Goal: Task Accomplishment & Management: Complete application form

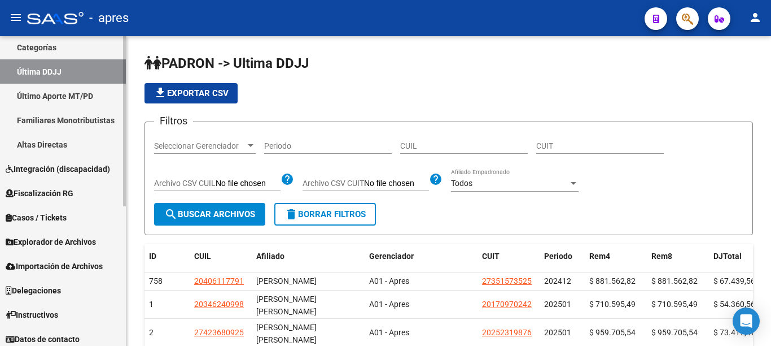
click at [115, 330] on div "Firma Express Reportes Ingresos Percibidos Análisis de todos los conceptos (his…" at bounding box center [64, 69] width 129 height 563
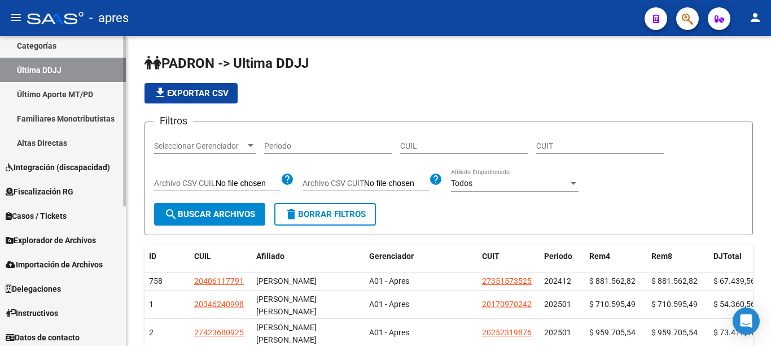
click at [55, 241] on span "Explorador de Archivos" at bounding box center [51, 240] width 90 height 12
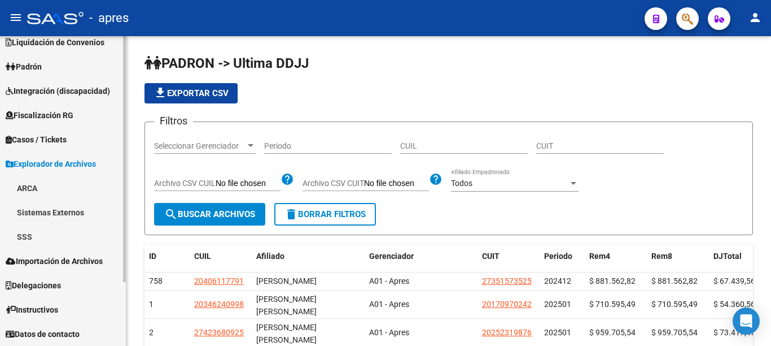
scroll to position [59, 0]
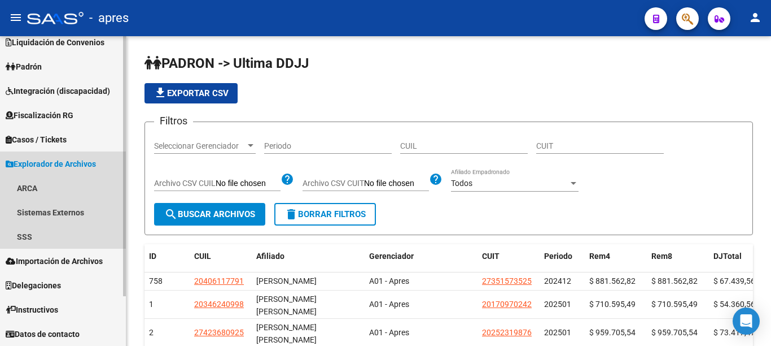
click at [23, 162] on span "Explorador de Archivos" at bounding box center [51, 164] width 90 height 12
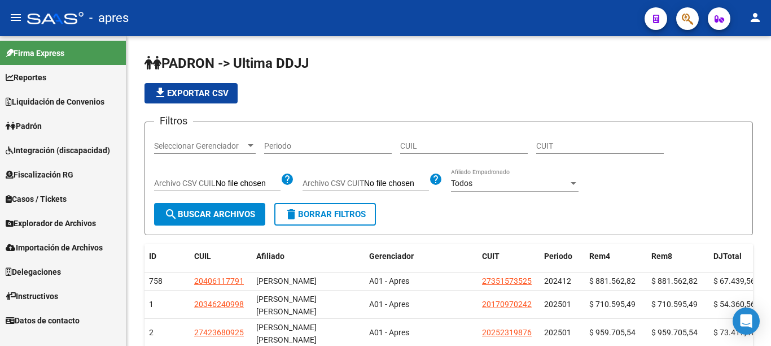
scroll to position [0, 0]
click at [62, 246] on span "Importación de Archivos" at bounding box center [54, 247] width 97 height 12
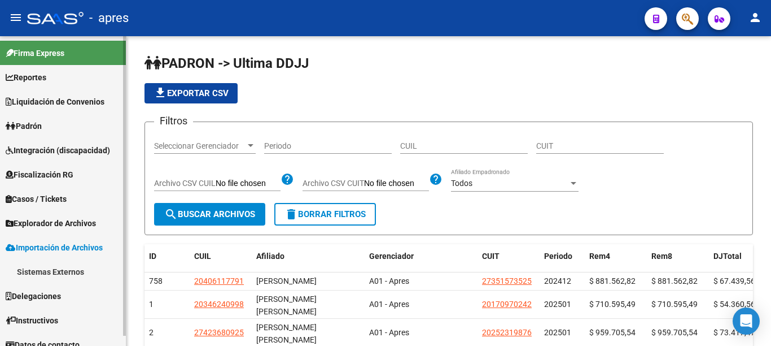
click at [63, 247] on span "Importación de Archivos" at bounding box center [54, 247] width 97 height 12
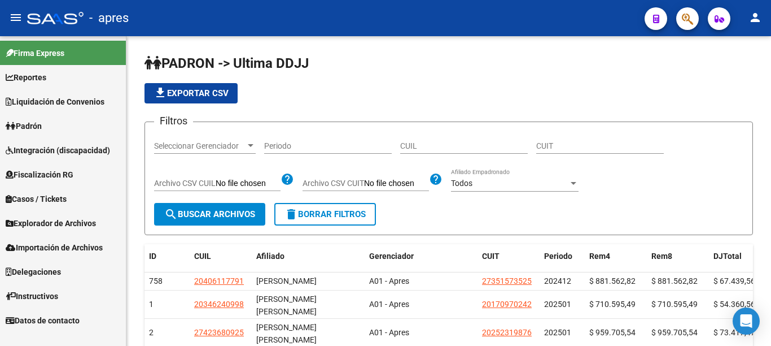
click at [52, 220] on span "Explorador de Archivos" at bounding box center [51, 223] width 90 height 12
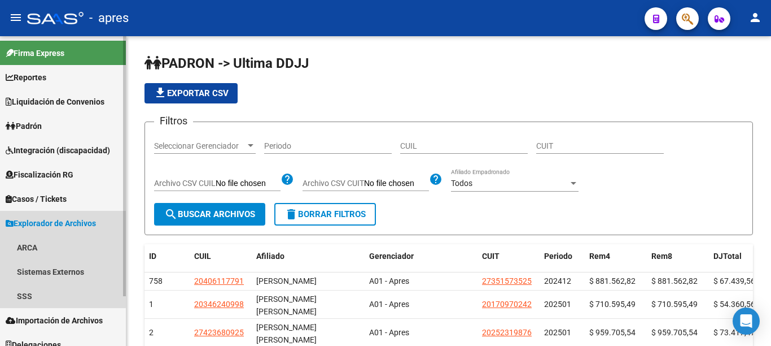
click at [46, 222] on span "Explorador de Archivos" at bounding box center [51, 223] width 90 height 12
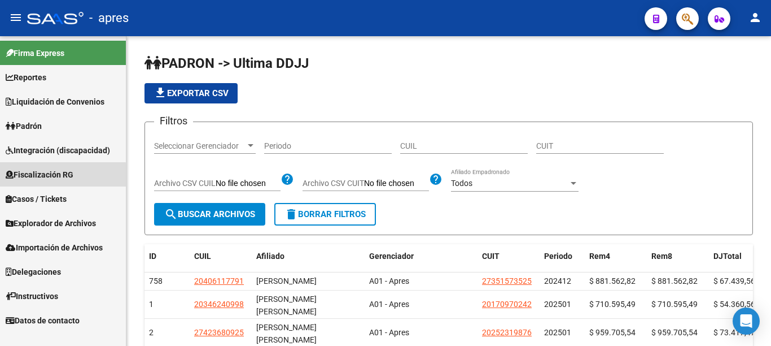
click at [54, 176] on span "Fiscalización RG" at bounding box center [40, 174] width 68 height 12
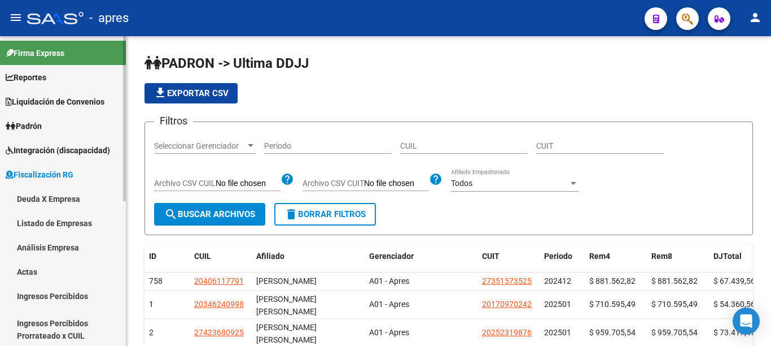
click at [27, 274] on link "Actas" at bounding box center [63, 271] width 126 height 24
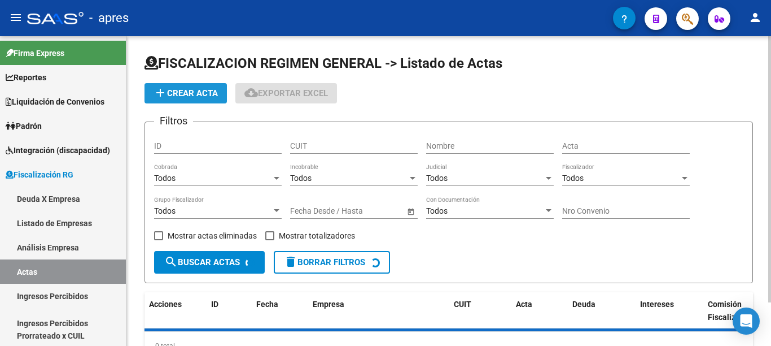
click at [187, 95] on span "add Crear Acta" at bounding box center [186, 93] width 64 height 10
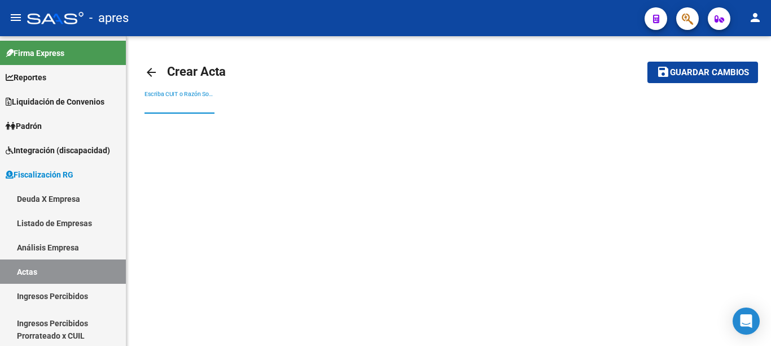
click at [180, 102] on input "Escriba CUIT o Razón Social para buscar" at bounding box center [180, 105] width 70 height 10
paste input "30568594653"
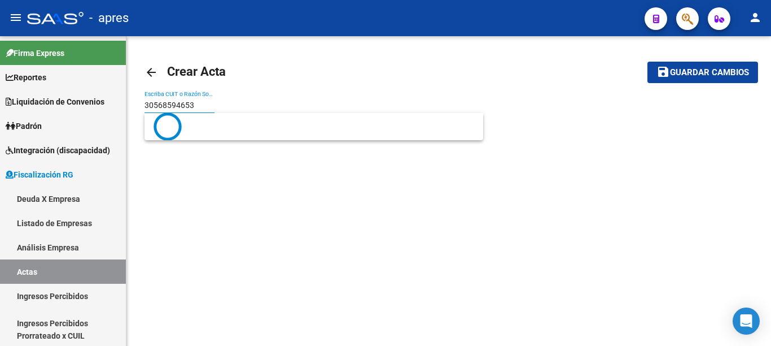
type input "30568594653"
click at [648, 62] on button "save Guardar cambios" at bounding box center [703, 72] width 111 height 21
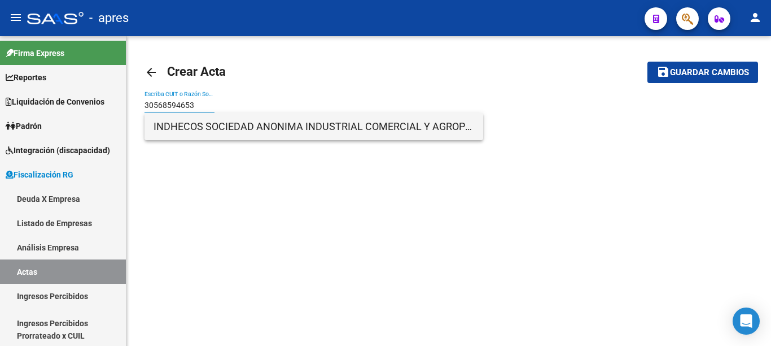
click at [263, 127] on span "INDHECOS SOCIEDAD ANONIMA INDUSTRIAL COMERCIAL Y AGROPECUARIA" at bounding box center [314, 126] width 321 height 27
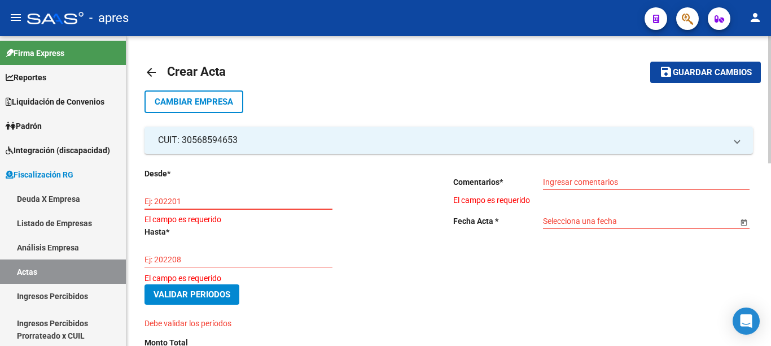
click at [215, 198] on input "Ej: 202201" at bounding box center [239, 201] width 188 height 10
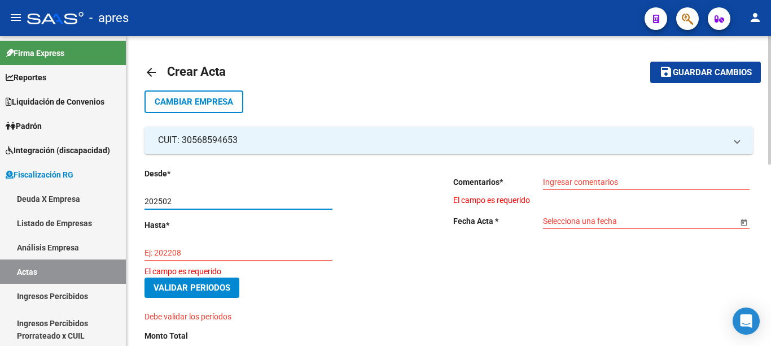
type input "202502"
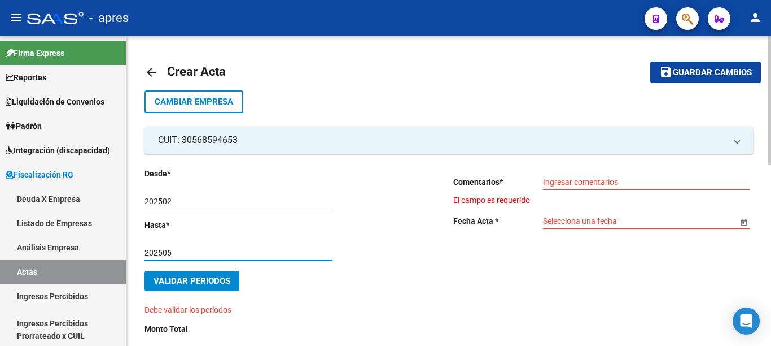
type input "202505"
click at [579, 182] on input "Ingresar comentarios" at bounding box center [646, 182] width 207 height 10
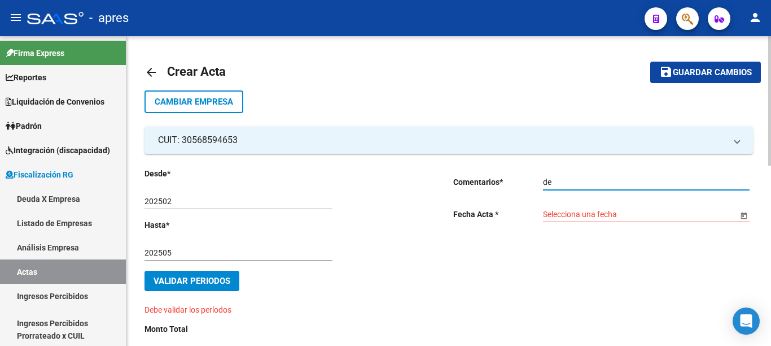
type input "d"
type input "DEUDA BONIFICADA"
click at [739, 212] on span "Open calendar" at bounding box center [744, 214] width 27 height 27
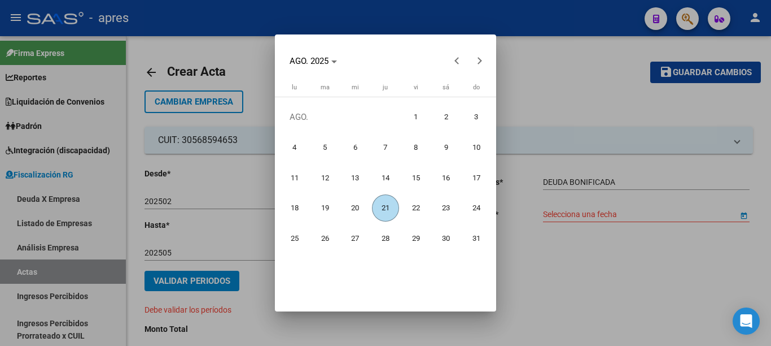
click at [382, 208] on span "21" at bounding box center [385, 207] width 27 height 27
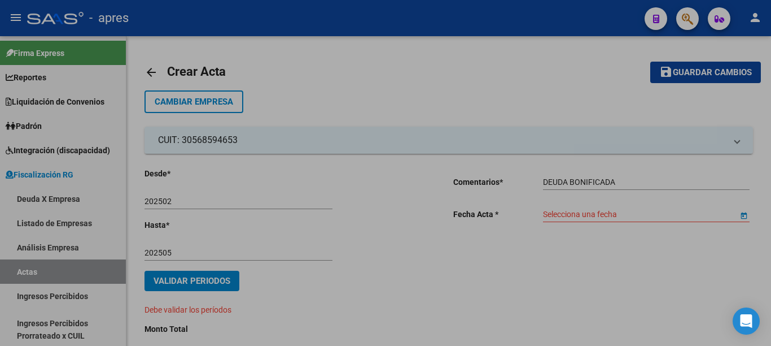
type input "[DATE]"
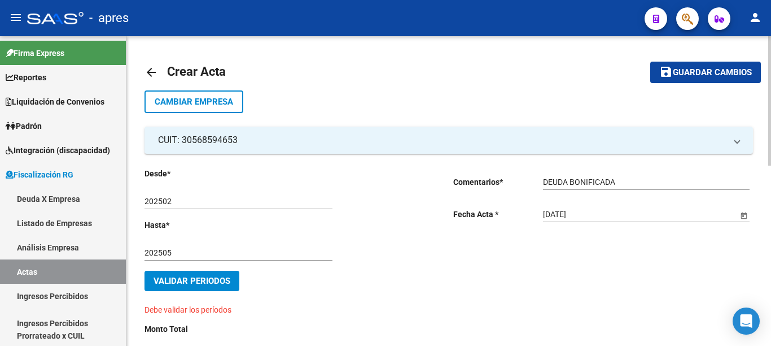
click at [223, 277] on span "Validar Periodos" at bounding box center [192, 281] width 77 height 10
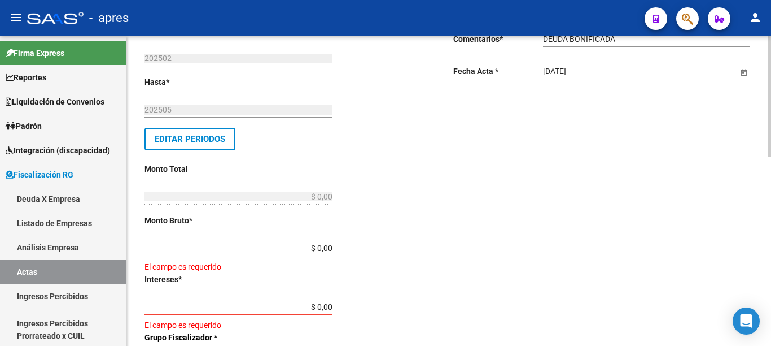
scroll to position [145, 0]
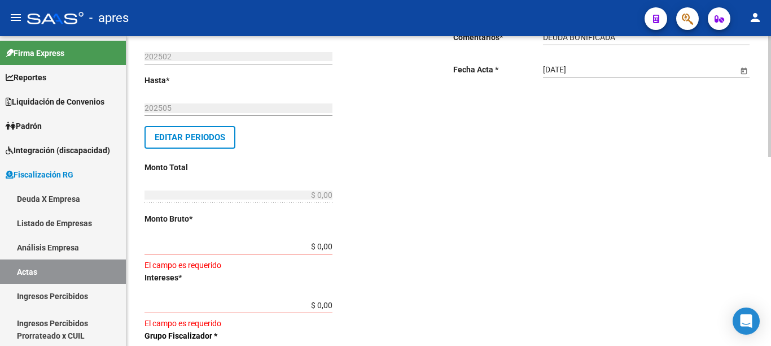
click at [771, 157] on div at bounding box center [769, 96] width 3 height 121
drag, startPoint x: 409, startPoint y: 248, endPoint x: 416, endPoint y: 250, distance: 7.0
click at [416, 250] on div "Desde * 202502 Ej: 202201 Hasta * 202505 Ej: 202208 Editar Periodos Monto Total…" at bounding box center [281, 340] width 273 height 634
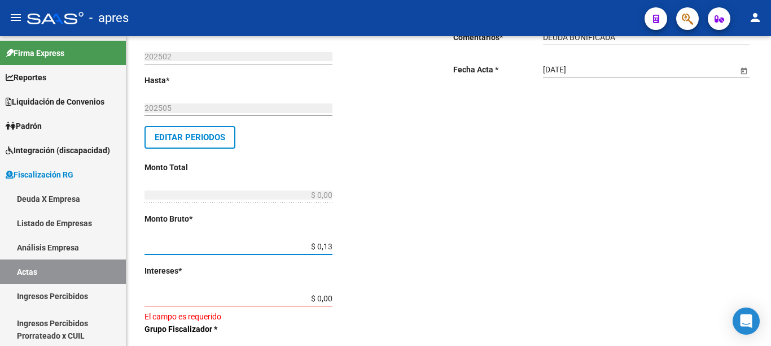
type input "$ 1,30"
type input "$ 0,13"
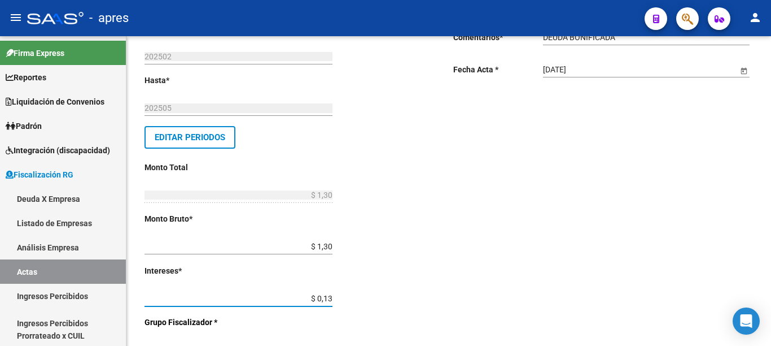
type input "$ 1,43"
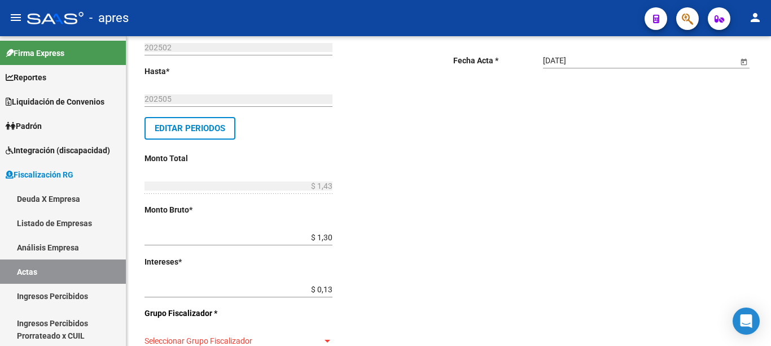
scroll to position [362, 0]
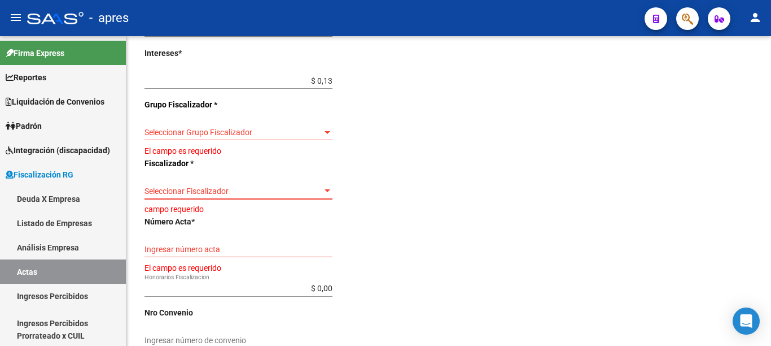
click at [321, 134] on span "Seleccionar Grupo Fiscalizador" at bounding box center [234, 133] width 178 height 10
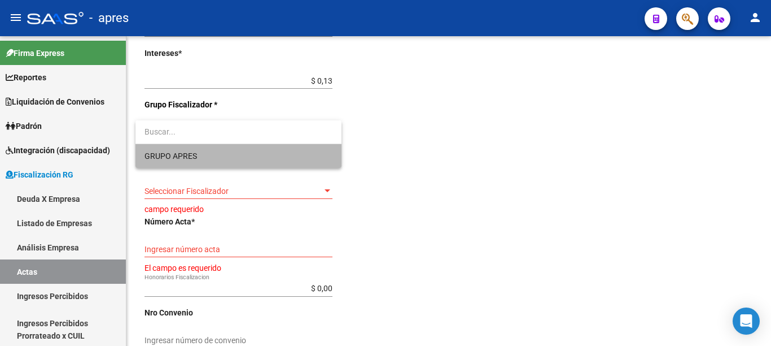
click at [243, 150] on span "GRUPO APRES" at bounding box center [239, 156] width 188 height 24
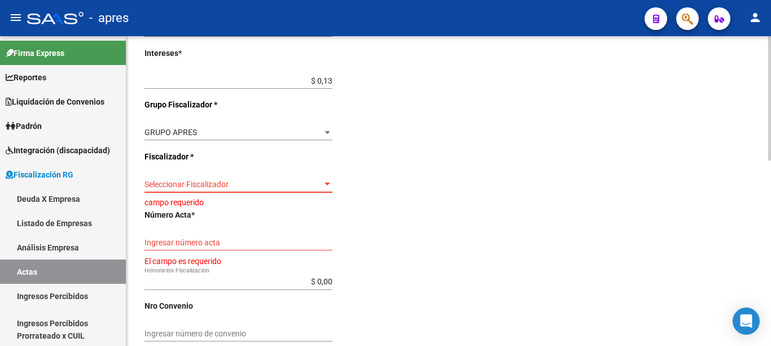
click at [309, 184] on span "Seleccionar Fiscalizador" at bounding box center [234, 185] width 178 height 10
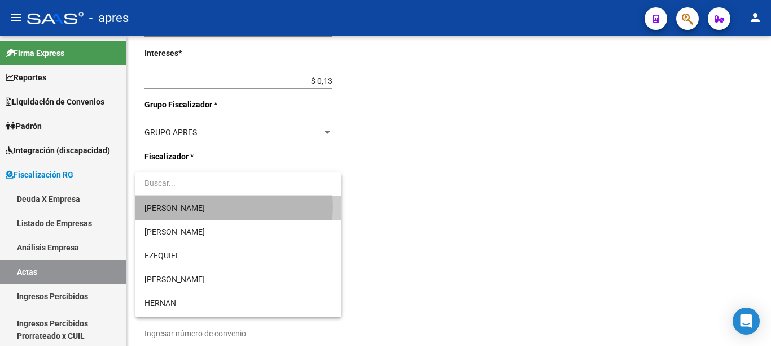
click at [229, 206] on span "[PERSON_NAME]" at bounding box center [239, 208] width 188 height 24
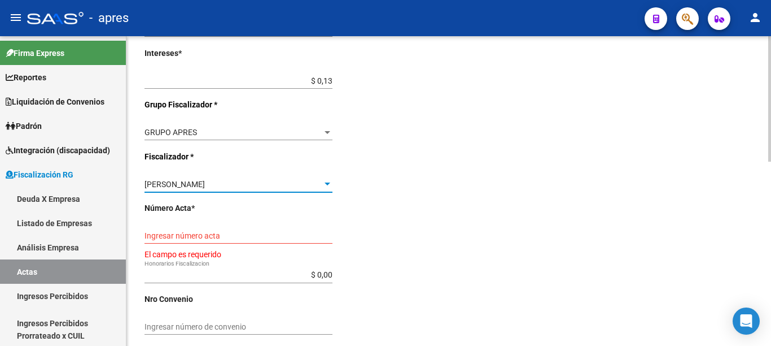
click at [268, 180] on div "[PERSON_NAME]" at bounding box center [234, 185] width 178 height 10
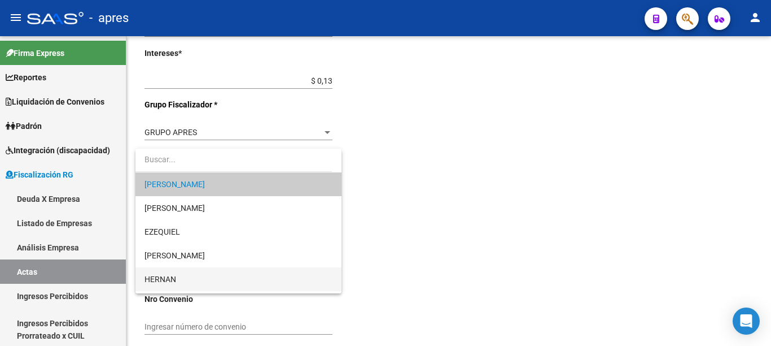
click at [197, 275] on span "HERNAN" at bounding box center [239, 279] width 188 height 24
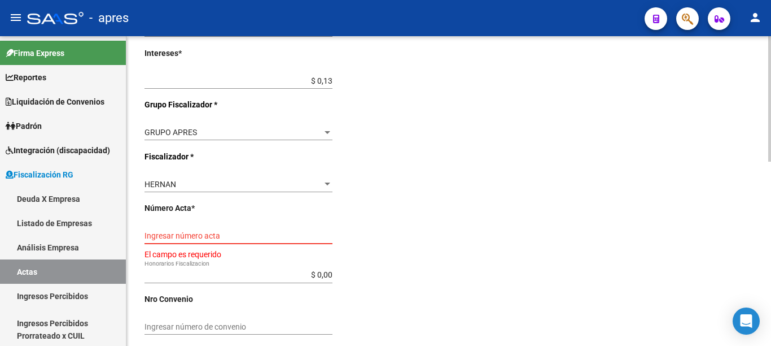
click at [257, 234] on input "Ingresar número acta" at bounding box center [239, 236] width 188 height 10
